Goal: Task Accomplishment & Management: Manage account settings

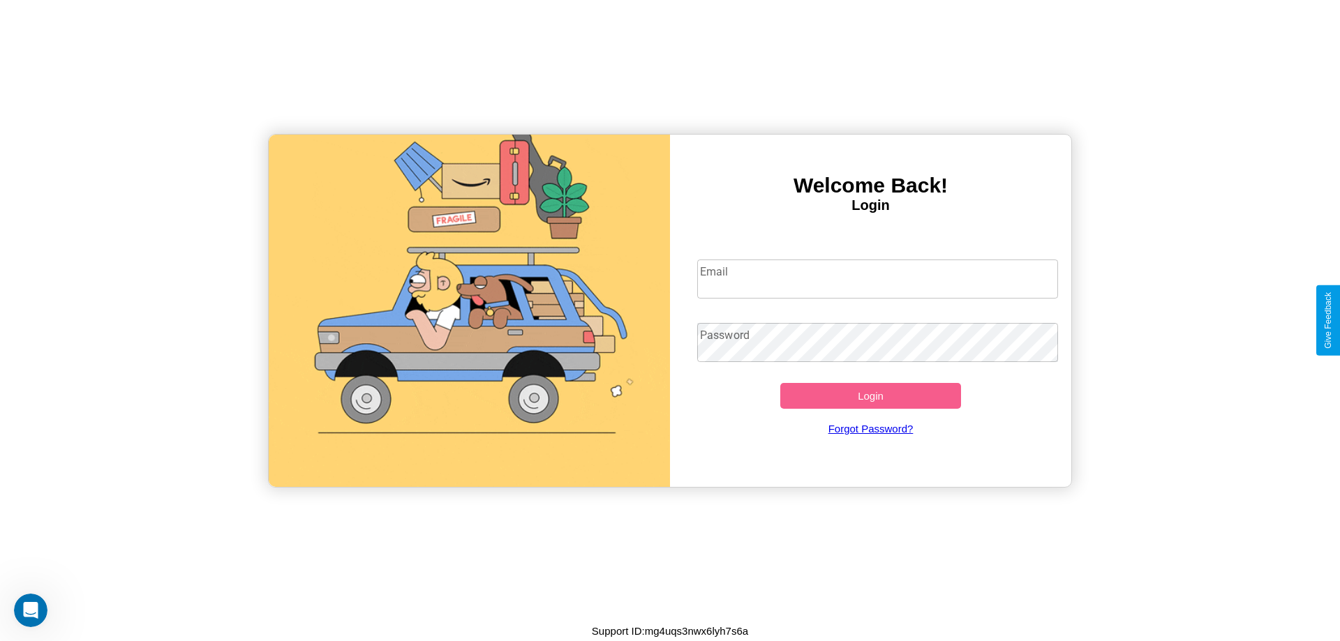
click at [877, 278] on input "Email" at bounding box center [878, 279] width 362 height 39
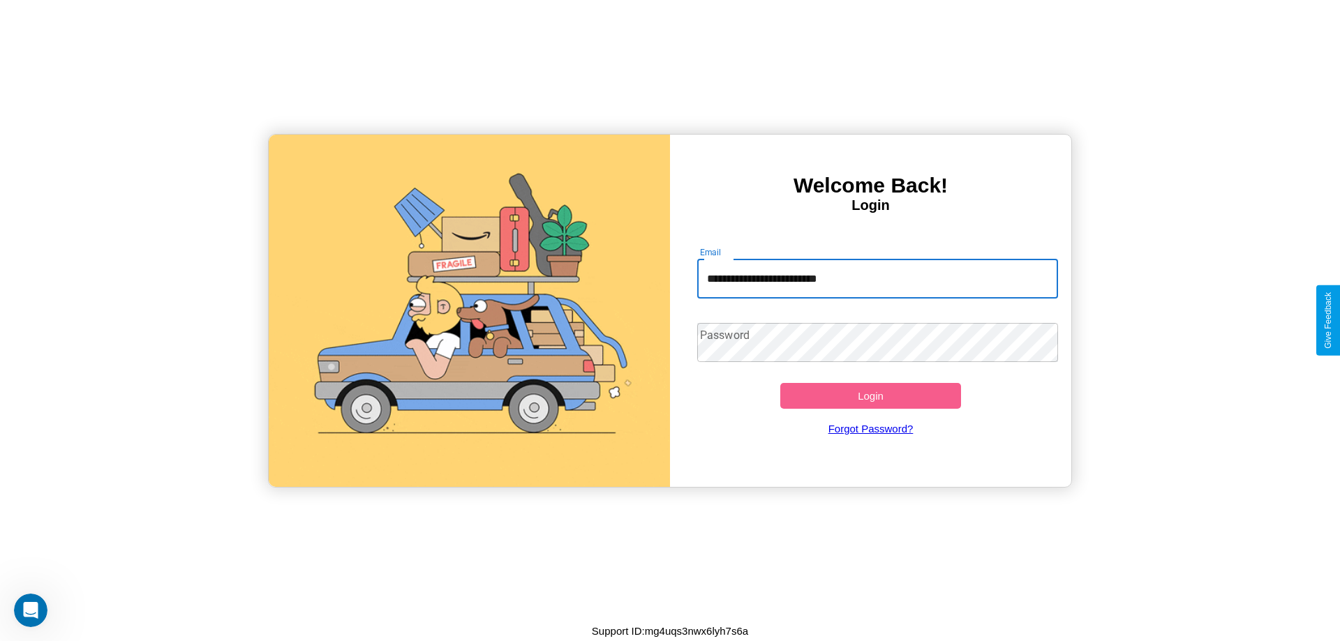
type input "**********"
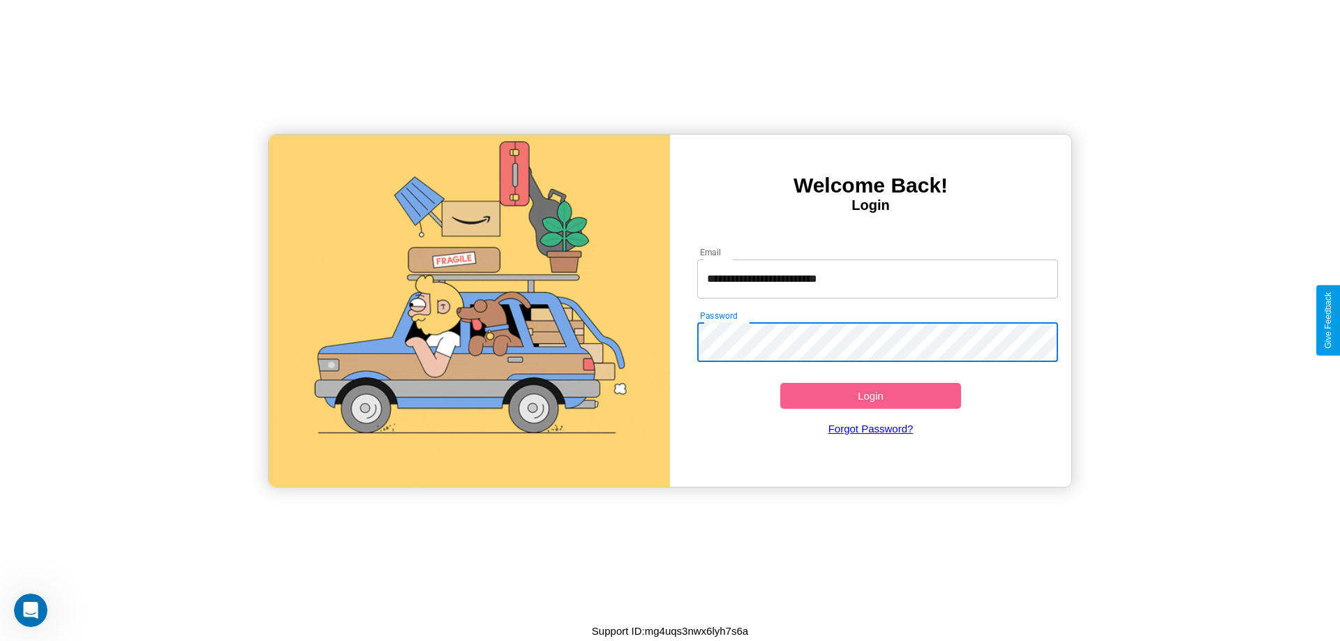
click at [870, 396] on button "Login" at bounding box center [870, 396] width 181 height 26
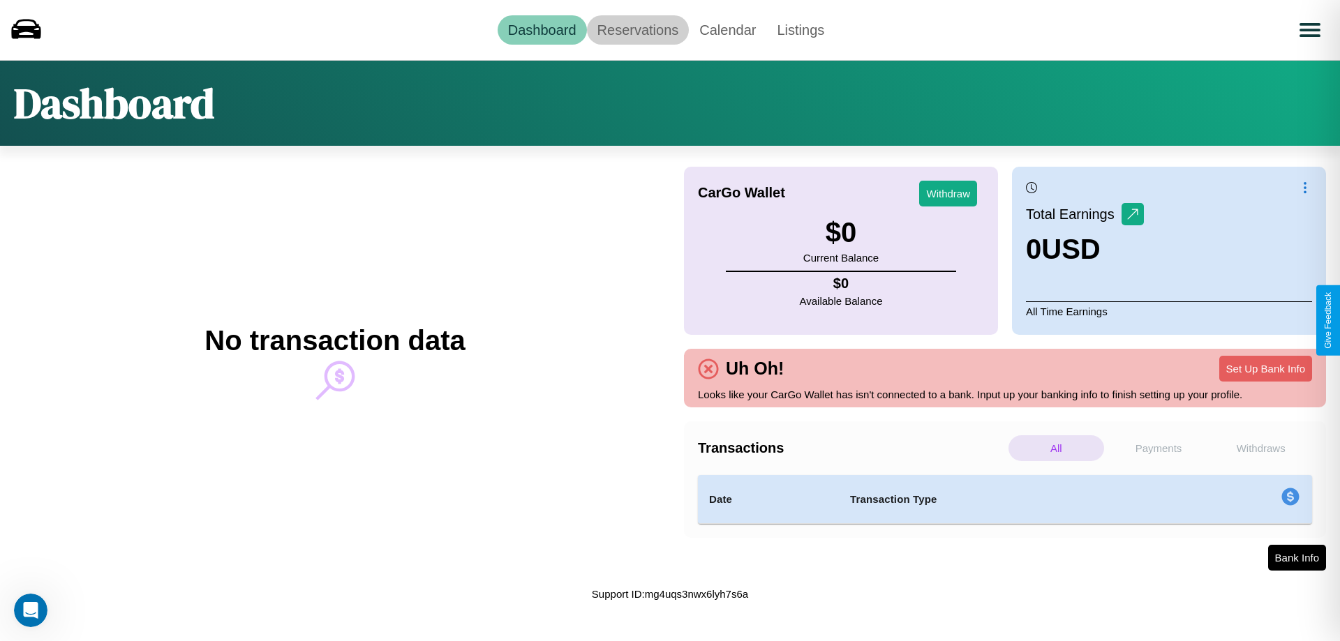
click at [637, 29] on link "Reservations" at bounding box center [638, 29] width 103 height 29
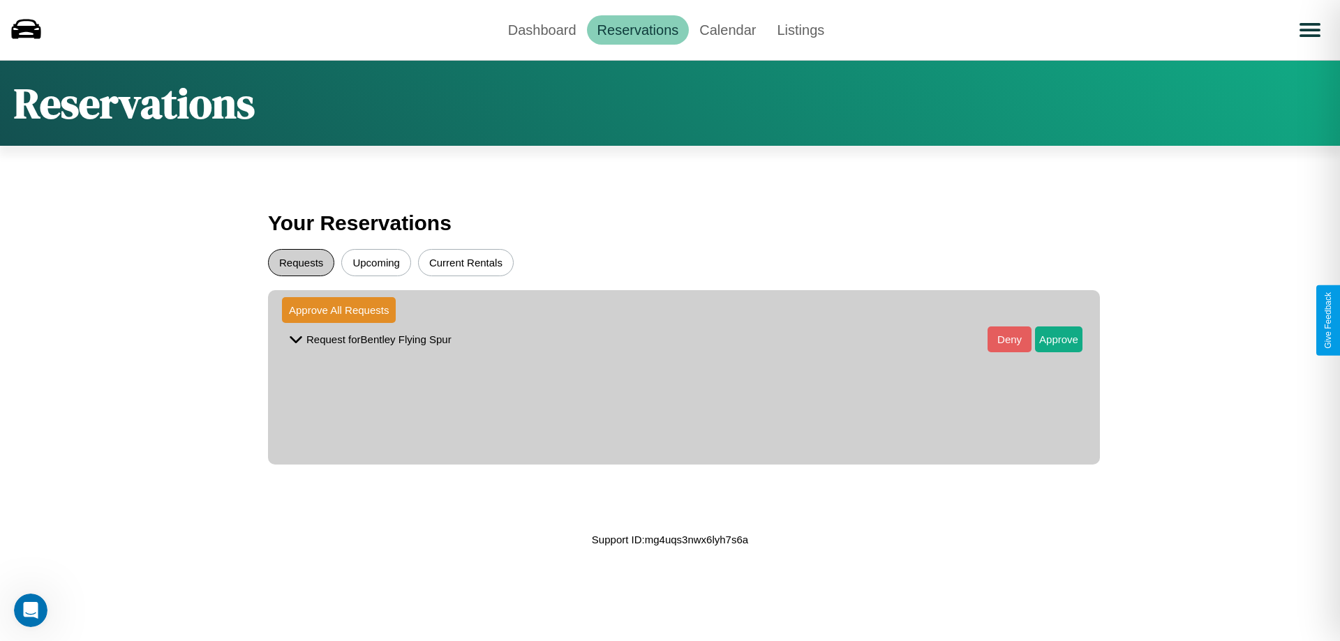
click at [301, 262] on button "Requests" at bounding box center [301, 262] width 66 height 27
click at [1048, 339] on button "Approve" at bounding box center [1058, 340] width 47 height 26
click at [376, 262] on button "Upcoming" at bounding box center [376, 262] width 70 height 27
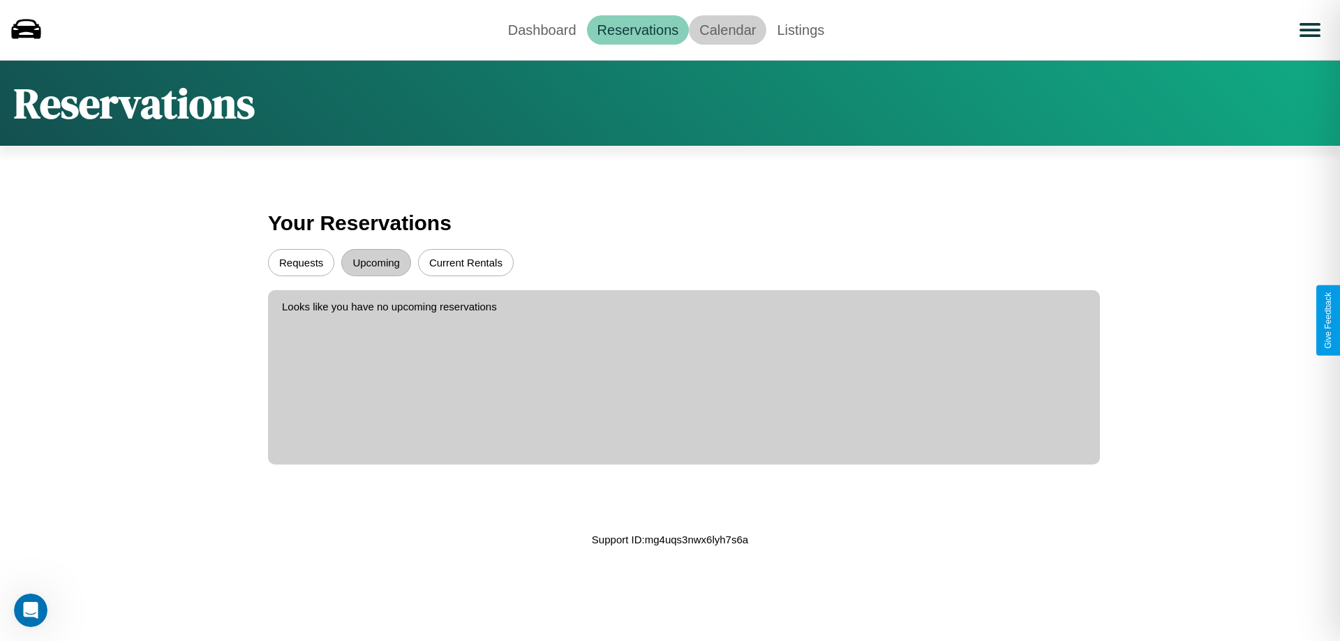
click at [727, 29] on link "Calendar" at bounding box center [727, 29] width 77 height 29
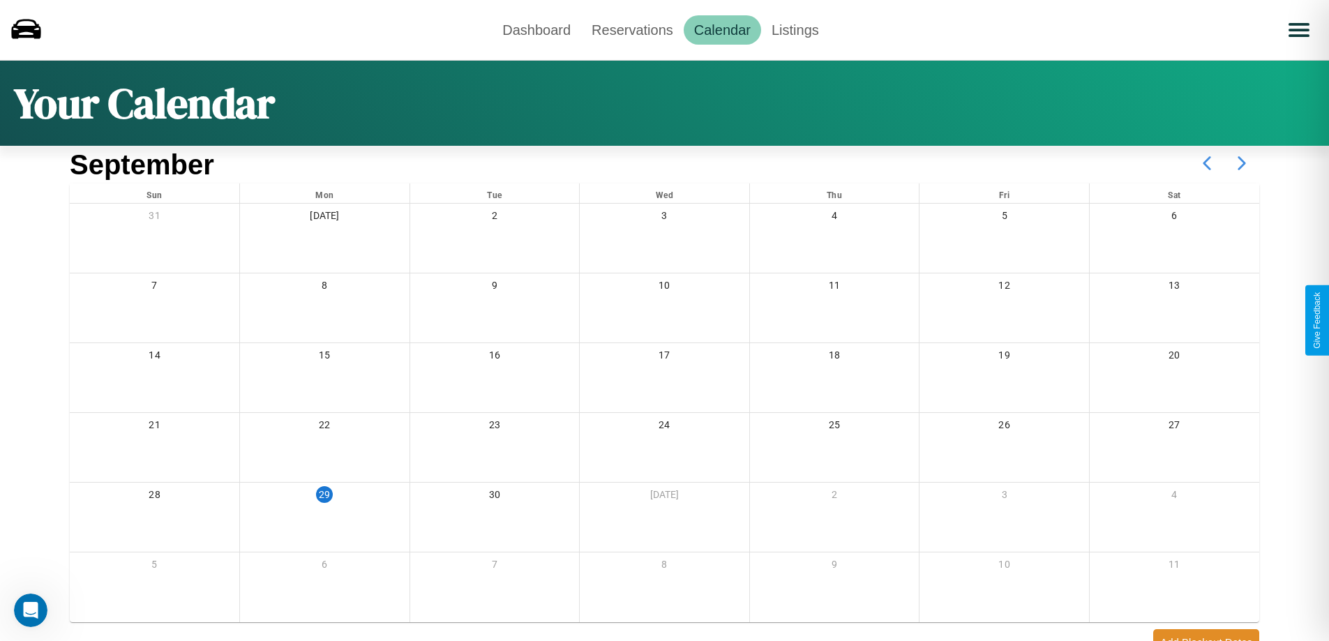
click at [1242, 163] on icon at bounding box center [1242, 163] width 35 height 35
